Goal: Find specific page/section: Find specific page/section

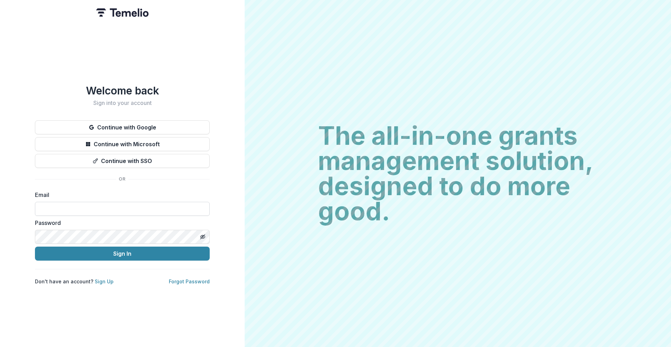
click at [141, 207] on input at bounding box center [122, 209] width 175 height 14
type input "**********"
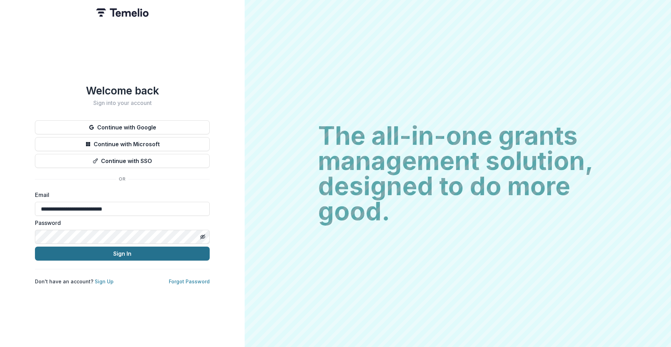
click at [142, 248] on button "Sign In" at bounding box center [122, 254] width 175 height 14
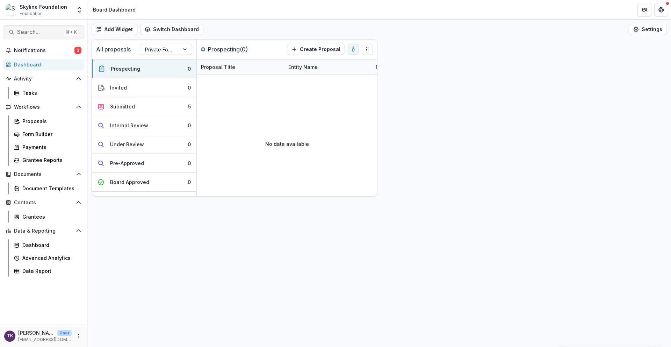
click at [51, 29] on span "Search..." at bounding box center [39, 32] width 44 height 7
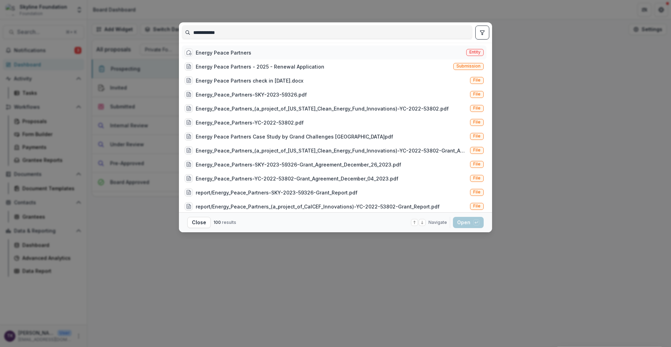
type input "**********"
click at [251, 52] on div "Energy Peace Partners Entity" at bounding box center [334, 52] width 305 height 14
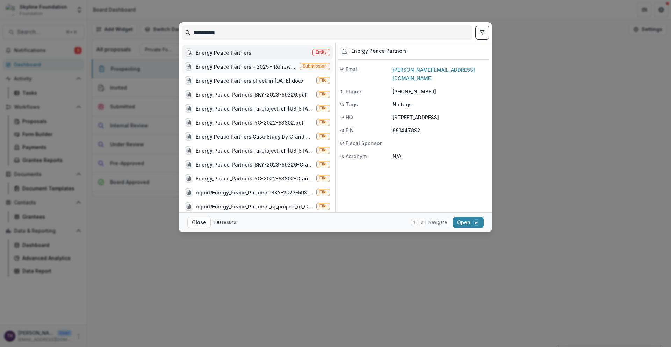
click at [266, 69] on div "Energy Peace Partners - 2025 - Renewal Application" at bounding box center [246, 66] width 101 height 7
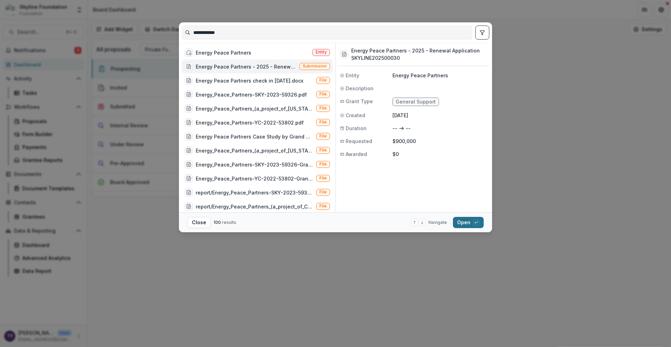
click at [464, 225] on button "Open with enter key" at bounding box center [468, 222] width 31 height 11
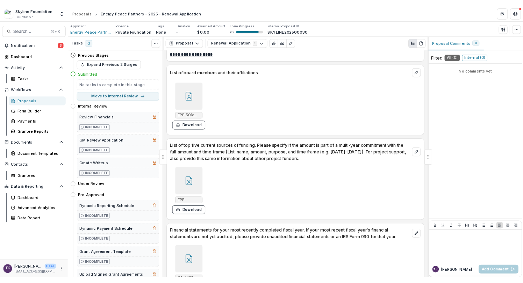
scroll to position [4106, 0]
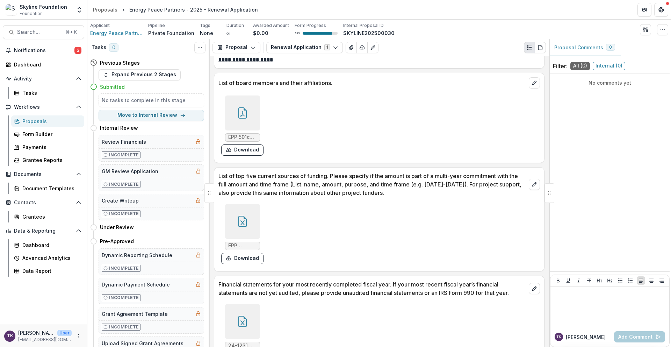
click at [249, 120] on div at bounding box center [242, 112] width 35 height 35
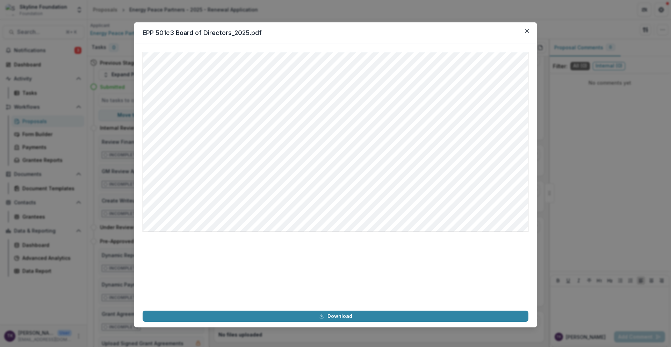
scroll to position [4106, 0]
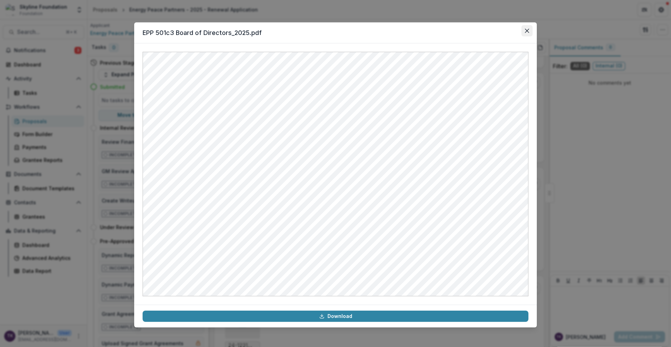
click at [526, 32] on icon "Close" at bounding box center [527, 31] width 4 height 4
